Goal: Check status: Check status

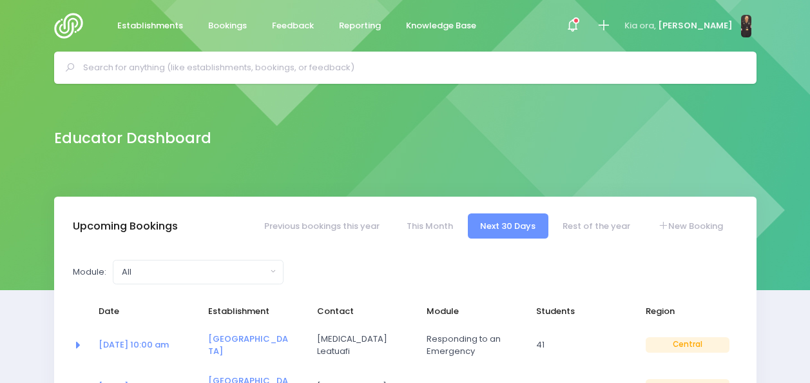
select select "5"
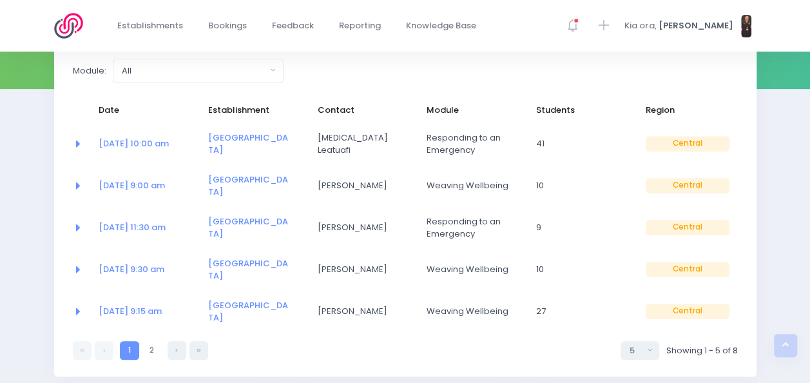
scroll to position [213, 0]
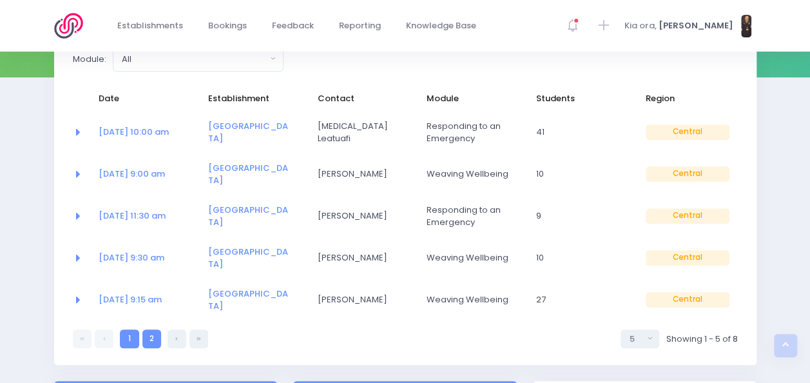
click at [145, 329] on link "2" at bounding box center [151, 338] width 19 height 19
select select "5"
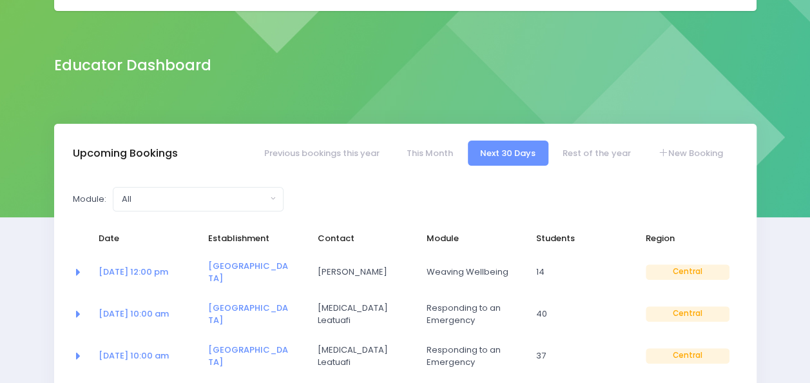
scroll to position [72, 0]
click at [604, 150] on link "Rest of the year" at bounding box center [596, 153] width 93 height 25
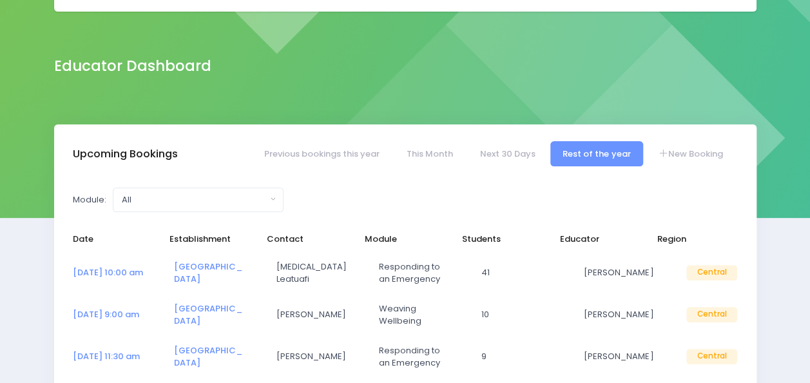
select select "5"
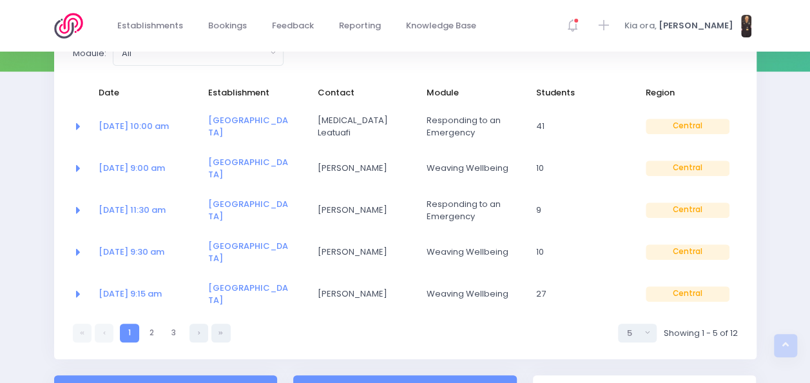
scroll to position [219, 0]
click at [166, 323] on link "3" at bounding box center [173, 332] width 19 height 19
select select "5"
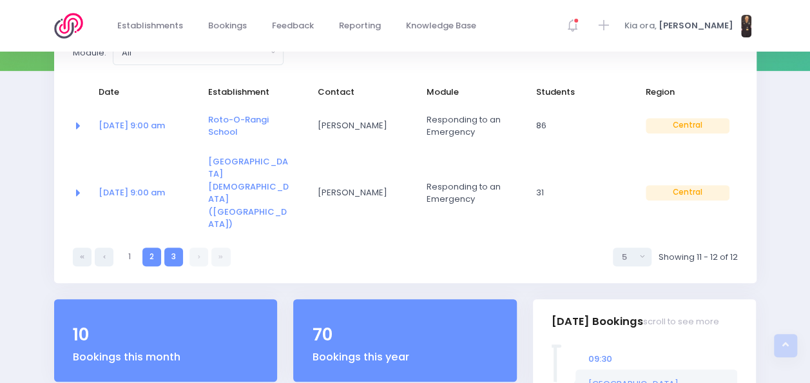
click at [156, 247] on link "2" at bounding box center [151, 256] width 19 height 19
select select "5"
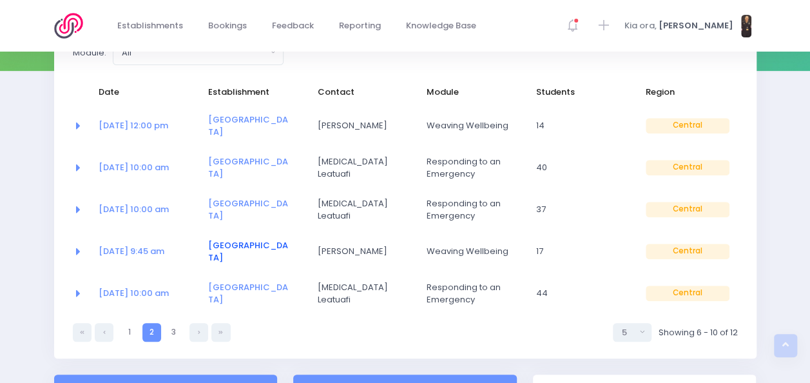
click at [242, 239] on link "[GEOGRAPHIC_DATA]" at bounding box center [248, 251] width 80 height 25
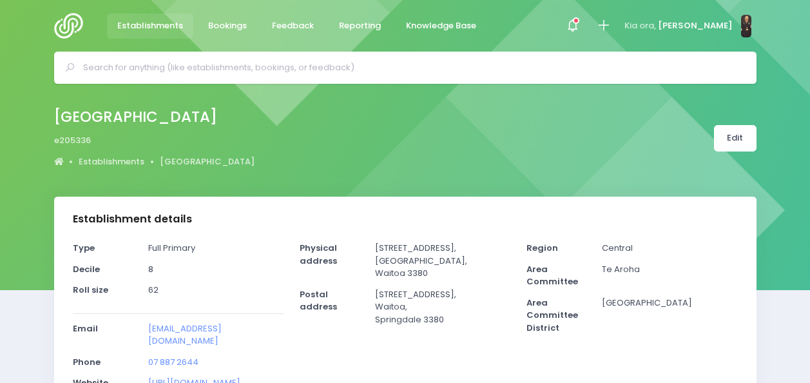
select select "5"
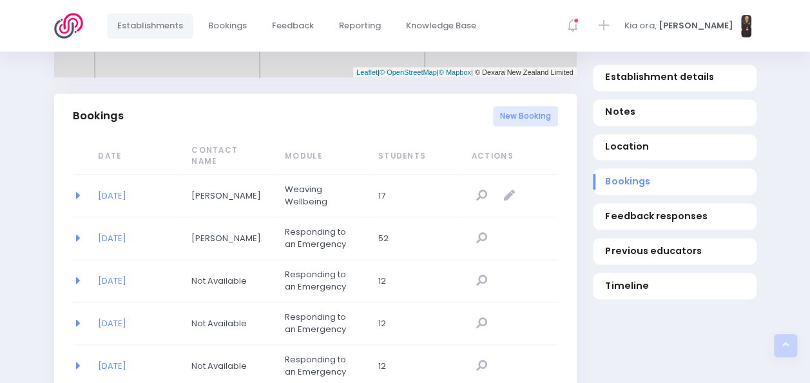
scroll to position [819, 0]
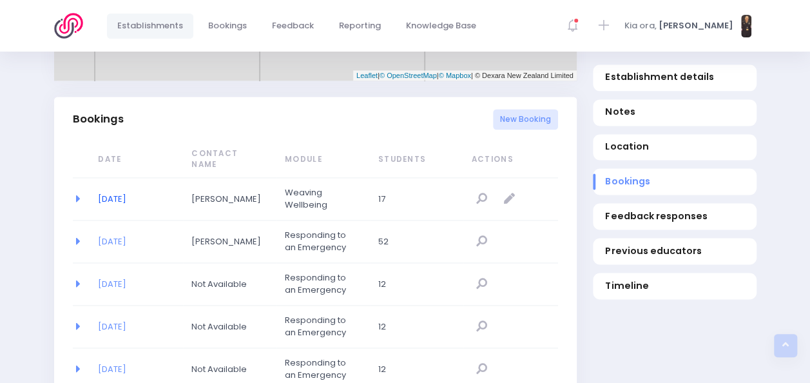
click at [126, 193] on link "[DATE]" at bounding box center [112, 199] width 28 height 12
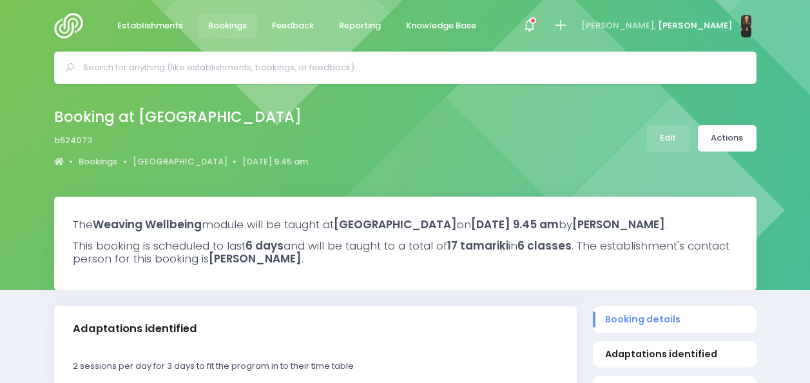
select select "5"
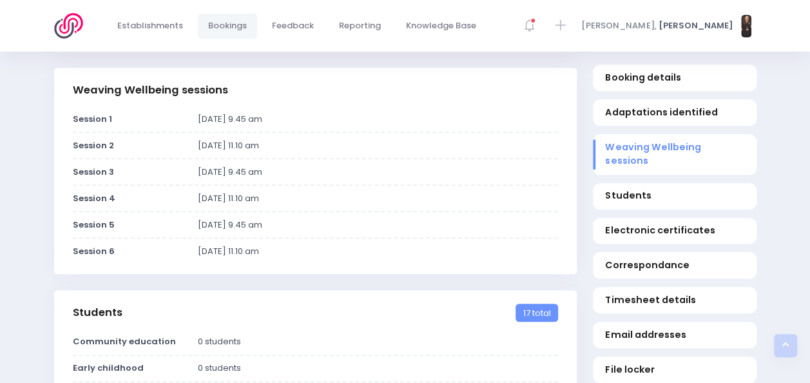
scroll to position [347, 0]
